Goal: Task Accomplishment & Management: Complete application form

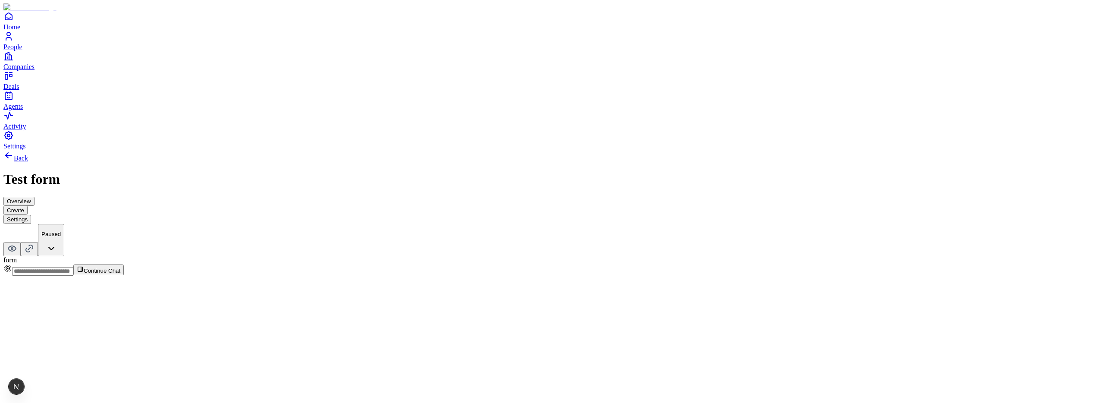
click at [28, 206] on button "Create" at bounding box center [15, 210] width 24 height 9
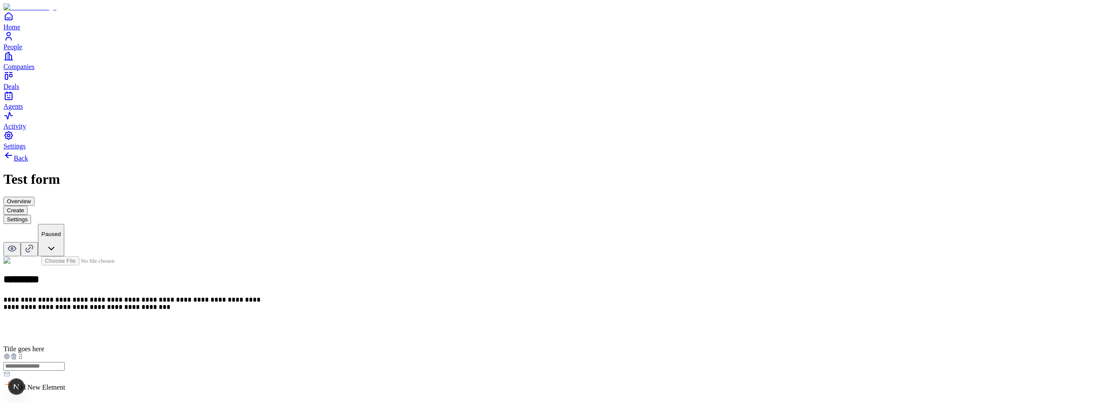
click at [31, 215] on button "Settings" at bounding box center [17, 219] width 28 height 9
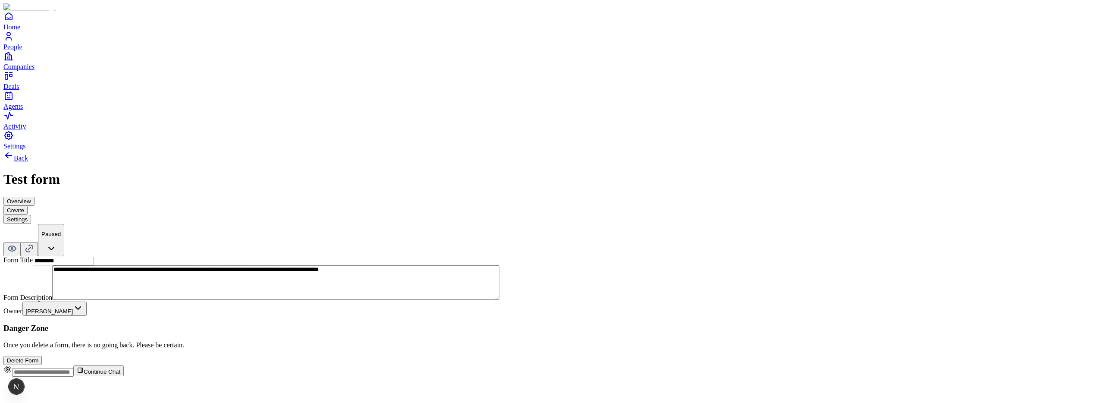
click at [12, 20] on icon "Home" at bounding box center [8, 16] width 7 height 7
